Goal: Task Accomplishment & Management: Manage account settings

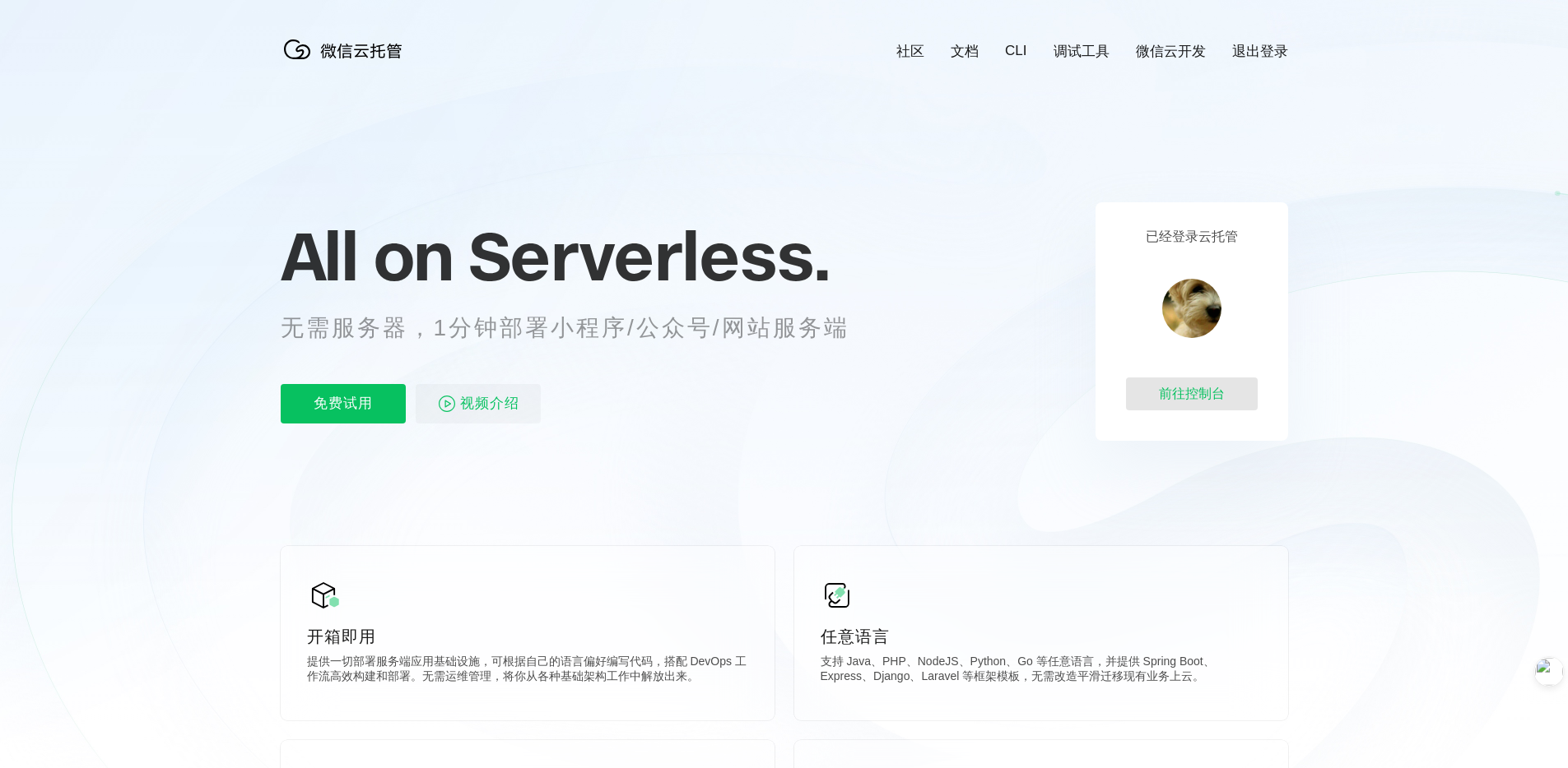
scroll to position [0, 2927]
click at [1201, 394] on div "前往控制台" at bounding box center [1192, 394] width 132 height 33
click at [1275, 62] on icon at bounding box center [784, 444] width 1581 height 888
click at [1278, 50] on link "退出登录" at bounding box center [1260, 51] width 56 height 19
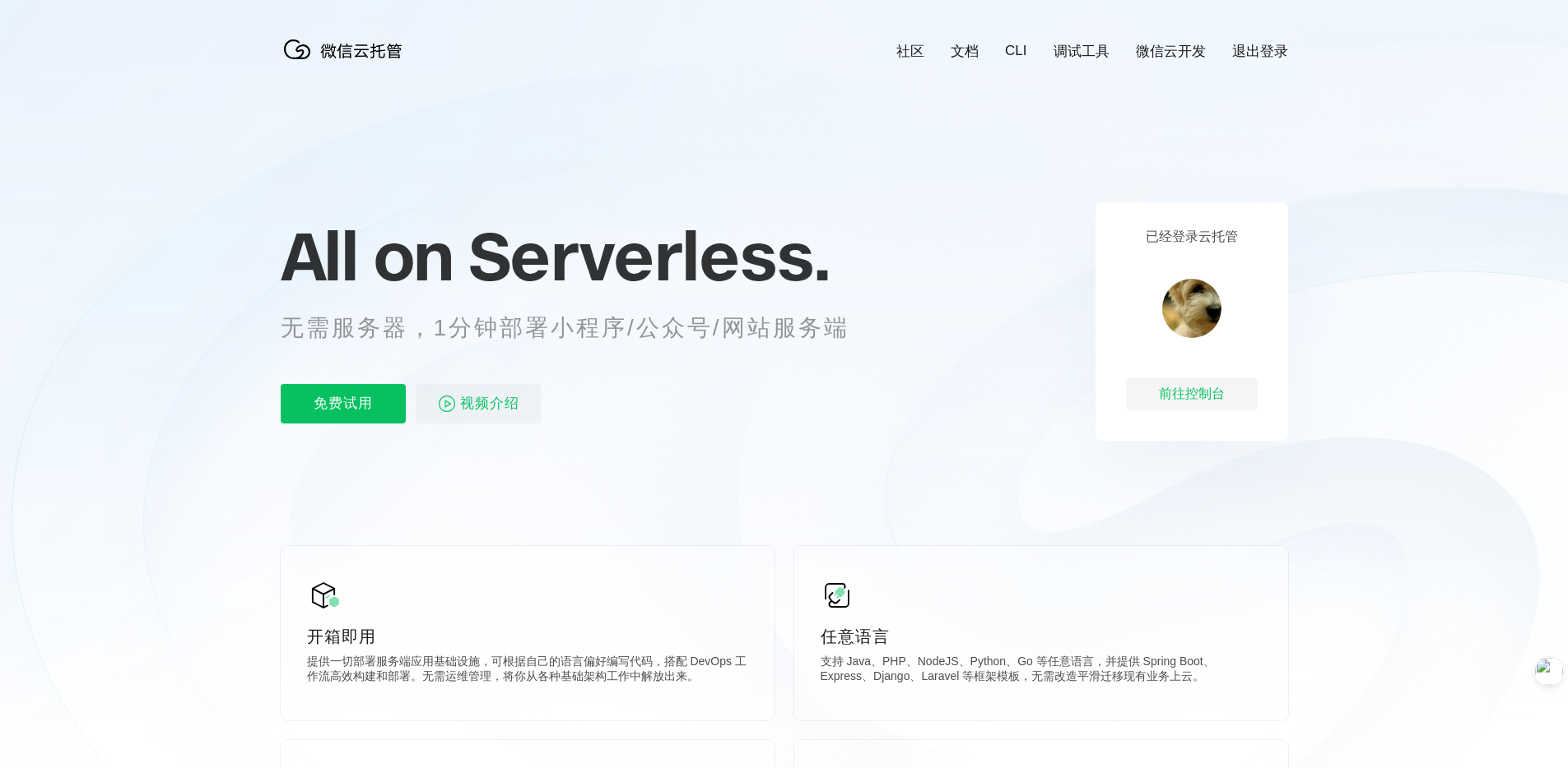
scroll to position [0, 2927]
click at [1258, 52] on link "退出登录" at bounding box center [1260, 51] width 56 height 19
